Goal: Transaction & Acquisition: Purchase product/service

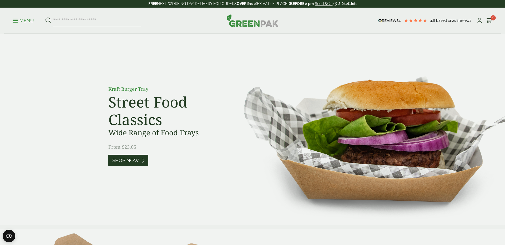
click at [130, 162] on span "Shop Now" at bounding box center [125, 161] width 27 height 6
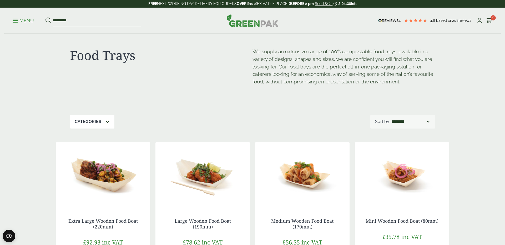
click at [109, 178] on img at bounding box center [103, 175] width 94 height 66
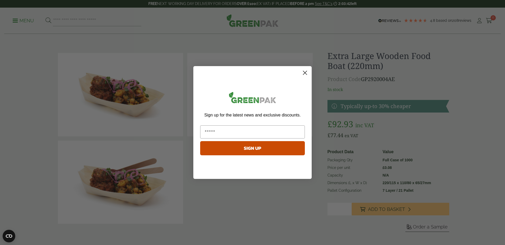
click at [304, 72] on circle "Close dialog" at bounding box center [304, 73] width 9 height 9
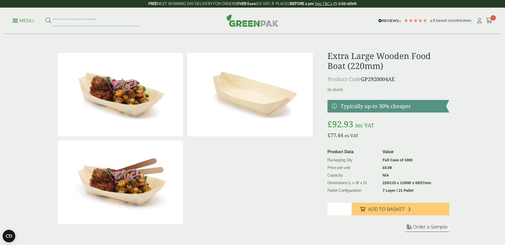
scroll to position [1, 0]
